Goal: Find specific page/section

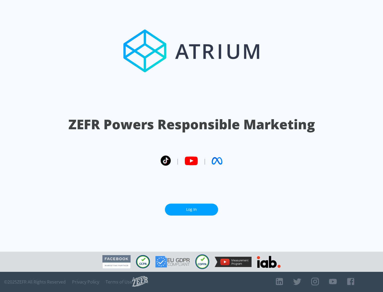
click at [191, 210] on link "Log In" at bounding box center [191, 210] width 53 height 12
